Goal: Information Seeking & Learning: Learn about a topic

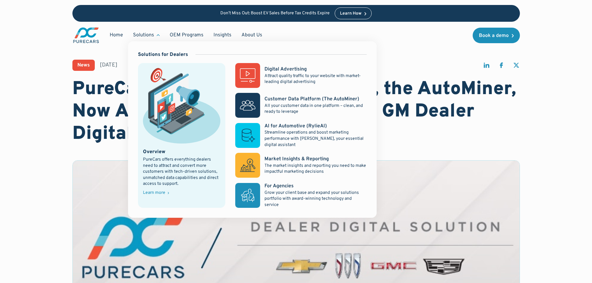
click at [155, 35] on div "Solutions" at bounding box center [146, 35] width 37 height 12
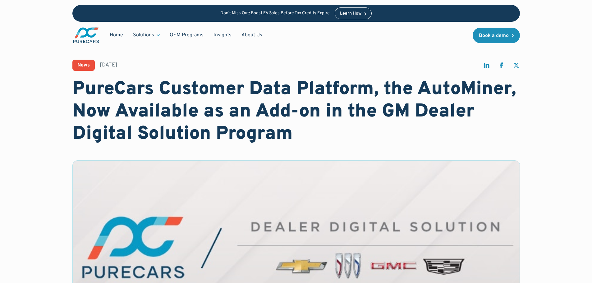
click at [155, 35] on div "Solutions" at bounding box center [146, 35] width 37 height 12
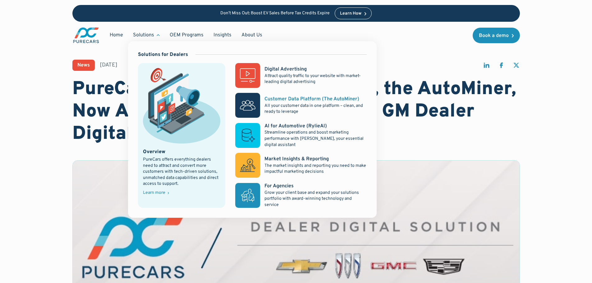
click at [280, 100] on div "Customer Data Platform (The AutoMiner)" at bounding box center [311, 99] width 95 height 7
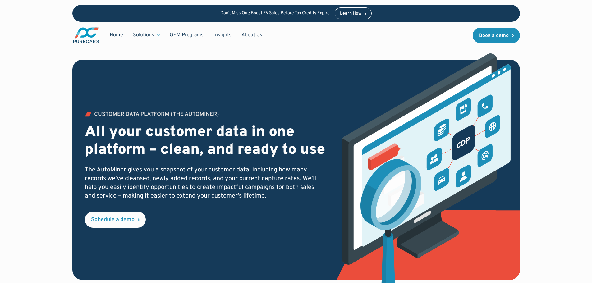
click at [549, 57] on div "Customer Data PLATFORM (The Autominer) All your customer data in one platform –…" at bounding box center [296, 157] width 533 height 315
